Goal: Information Seeking & Learning: Learn about a topic

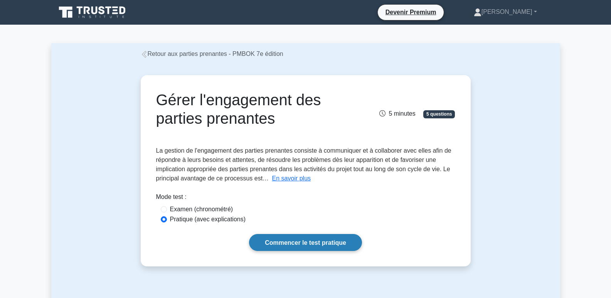
click at [303, 243] on font "Commencer le test pratique" at bounding box center [305, 242] width 81 height 7
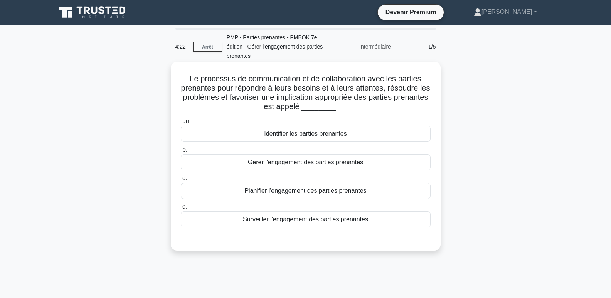
click at [265, 164] on font "Gérer l'engagement des parties prenantes" at bounding box center [305, 162] width 115 height 7
click at [181, 152] on input "b. Gérer l'engagement des parties prenantes" at bounding box center [181, 149] width 0 height 5
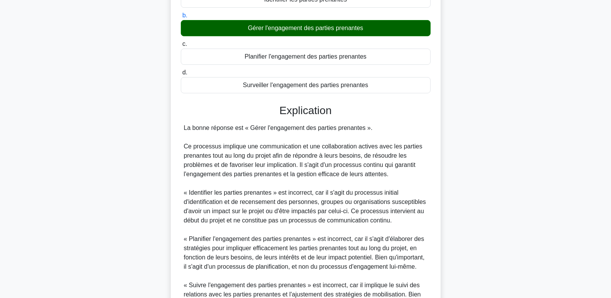
scroll to position [231, 0]
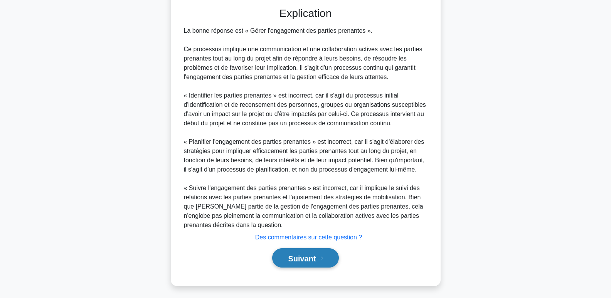
click at [301, 259] on font "Suivant" at bounding box center [302, 258] width 28 height 8
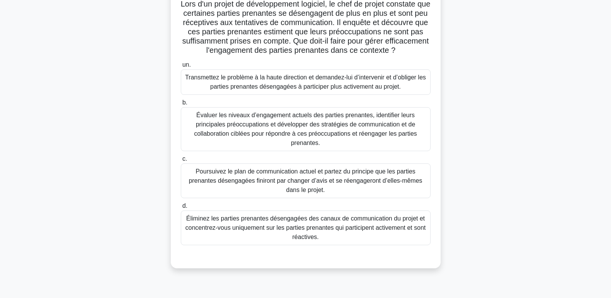
scroll to position [77, 0]
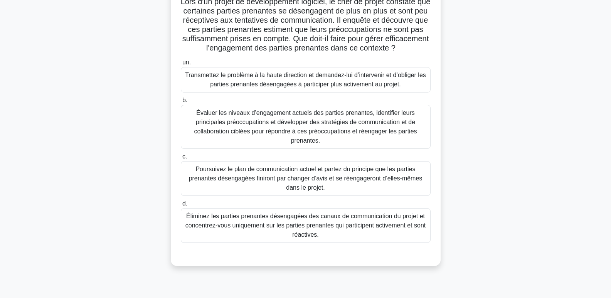
click at [275, 131] on font "Évaluer les niveaux d’engagement actuels des parties prenantes, identifier leur…" at bounding box center [305, 126] width 223 height 34
click at [181, 103] on input "b. Évaluer les niveaux d’engagement actuels des parties prenantes, identifier l…" at bounding box center [181, 100] width 0 height 5
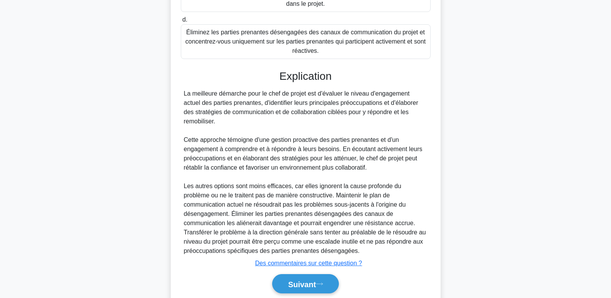
scroll to position [270, 0]
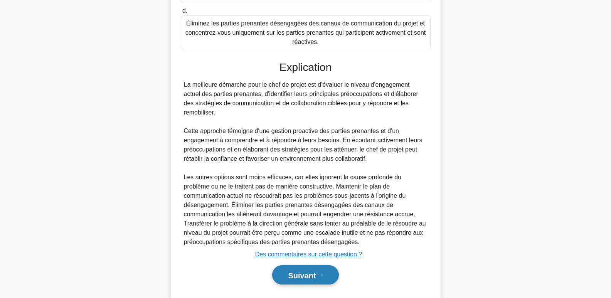
click at [314, 275] on font "Suivant" at bounding box center [302, 275] width 28 height 8
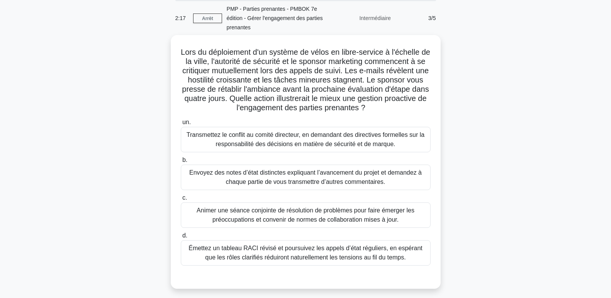
scroll to position [80, 0]
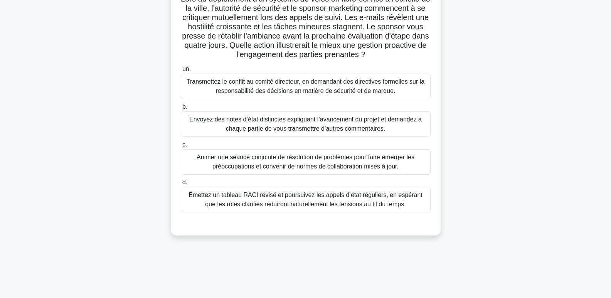
click at [343, 164] on font "Animer une séance conjointe de résolution de problèmes pour faire émerger les p…" at bounding box center [305, 162] width 218 height 16
click at [181, 147] on input "c. Animer une séance conjointe de résolution de problèmes pour faire émerger le…" at bounding box center [181, 144] width 0 height 5
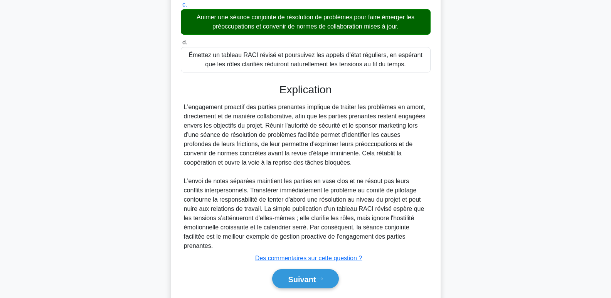
scroll to position [234, 0]
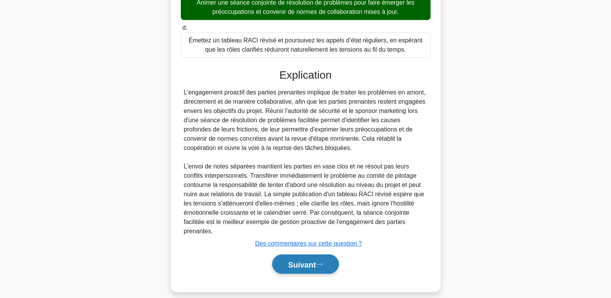
click at [310, 260] on font "Suivant" at bounding box center [302, 264] width 28 height 8
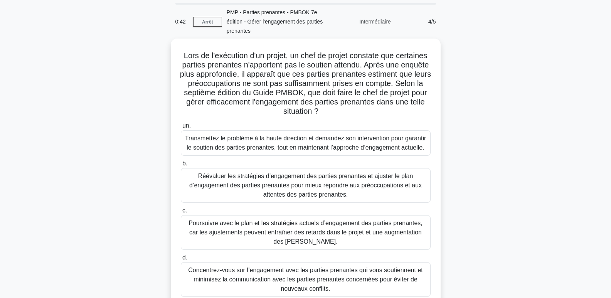
scroll to position [39, 0]
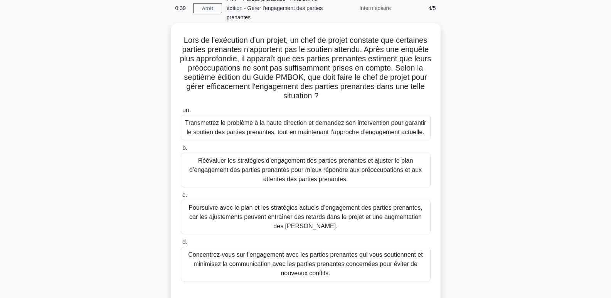
click at [282, 171] on font "Réévaluer les stratégies d’engagement des parties prenantes et ajuster le plan …" at bounding box center [305, 169] width 232 height 25
click at [181, 151] on input "b. Réévaluer les stratégies d’engagement des parties prenantes et ajuster le pl…" at bounding box center [181, 148] width 0 height 5
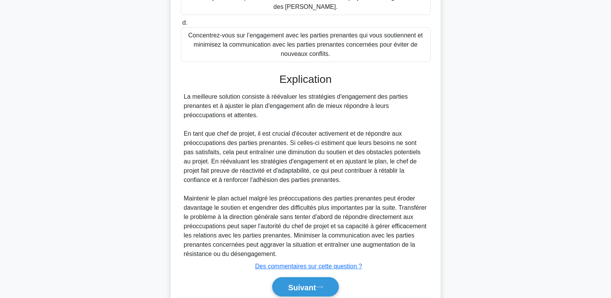
scroll to position [290, 0]
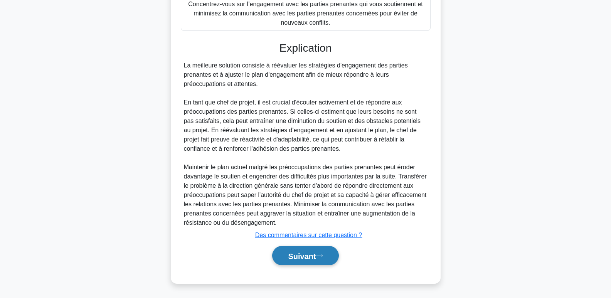
click at [299, 258] on font "Suivant" at bounding box center [302, 256] width 28 height 8
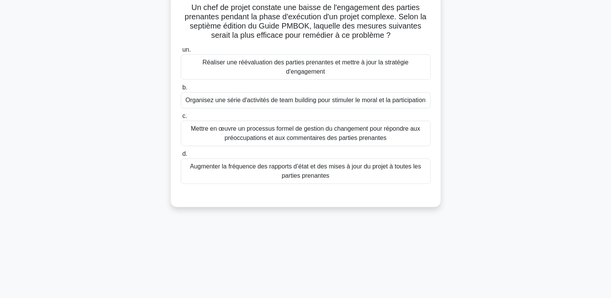
scroll to position [0, 0]
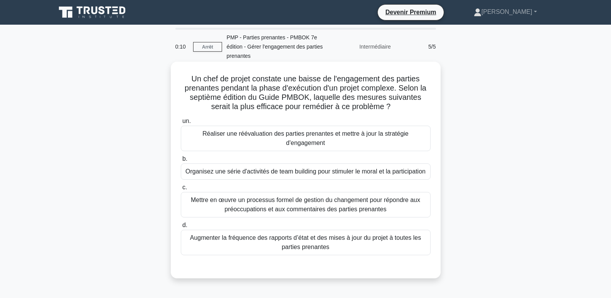
click at [255, 136] on font "Réaliser une réévaluation des parties prenantes et mettre à jour la stratégie d…" at bounding box center [305, 138] width 206 height 16
click at [181, 124] on input "un. Réaliser une réévaluation des parties prenantes et mettre à jour la stratég…" at bounding box center [181, 121] width 0 height 5
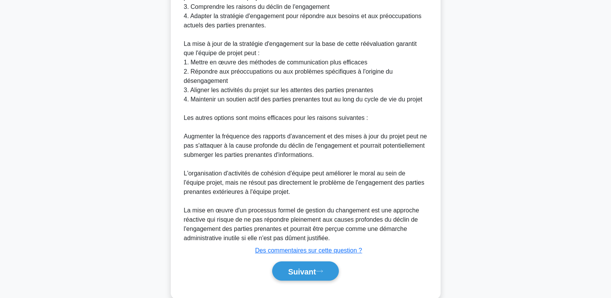
scroll to position [385, 0]
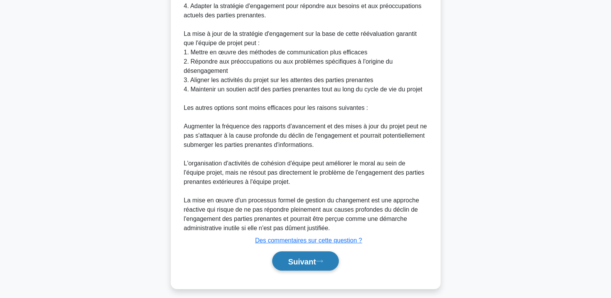
click at [303, 263] on font "Suivant" at bounding box center [302, 261] width 28 height 8
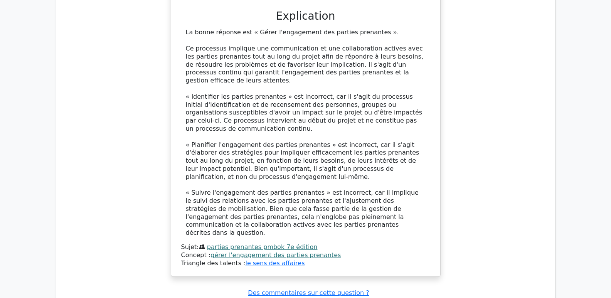
scroll to position [809, 0]
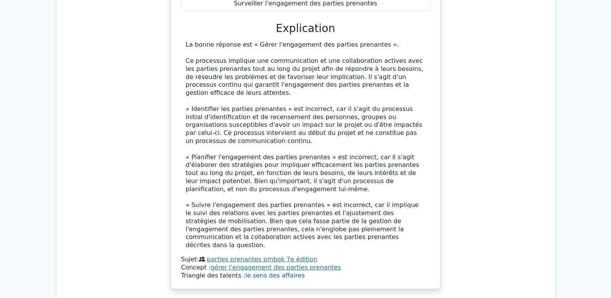
click at [269, 272] on font "le sens des affaires" at bounding box center [274, 275] width 59 height 7
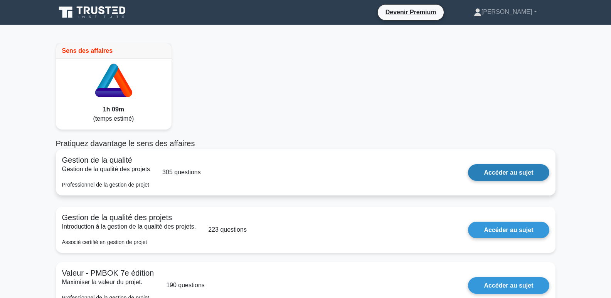
click at [518, 172] on link "Accéder au sujet" at bounding box center [508, 172] width 81 height 17
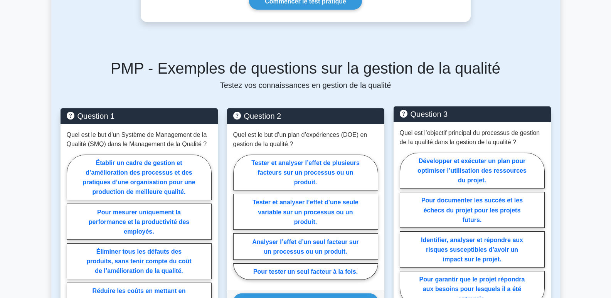
scroll to position [308, 0]
